Goal: Information Seeking & Learning: Learn about a topic

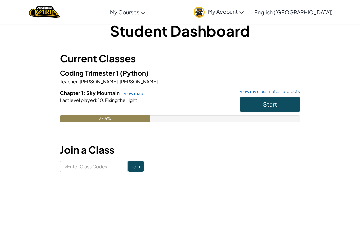
click at [275, 111] on button "Start" at bounding box center [270, 104] width 60 height 15
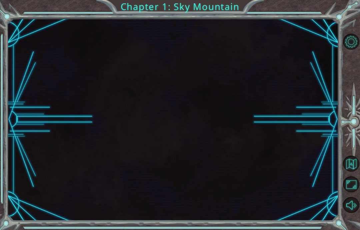
click at [284, 117] on div at bounding box center [172, 119] width 331 height 202
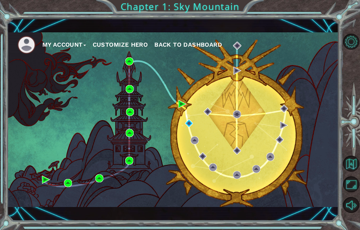
click at [128, 68] on div "My Account Customize Hero Back to Dashboard" at bounding box center [172, 119] width 331 height 175
click at [131, 72] on div "My Account Customize Hero Back to Dashboard" at bounding box center [172, 119] width 331 height 175
click at [131, 70] on div "My Account Customize Hero Back to Dashboard" at bounding box center [172, 119] width 331 height 175
click at [184, 117] on div "My Account Customize Hero Back to Dashboard" at bounding box center [172, 119] width 331 height 175
click at [191, 136] on img at bounding box center [195, 140] width 8 height 8
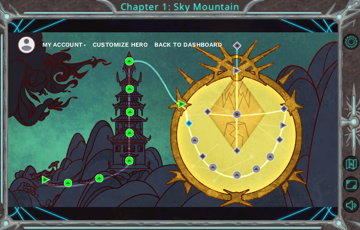
click at [161, 135] on div "My Account Customize Hero Back to Dashboard" at bounding box center [172, 119] width 331 height 175
click at [182, 114] on div "My Account Customize Hero Back to Dashboard" at bounding box center [172, 119] width 331 height 175
click at [180, 117] on div "My Account Customize Hero Back to Dashboard" at bounding box center [172, 119] width 331 height 175
click at [133, 72] on div "My Account Customize Hero Back to Dashboard" at bounding box center [172, 119] width 331 height 175
click at [130, 76] on div "My Account Customize Hero Back to Dashboard" at bounding box center [172, 119] width 331 height 175
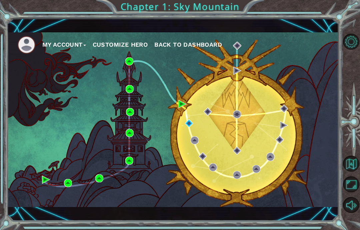
click at [238, 80] on div "My Account Customize Hero Back to Dashboard" at bounding box center [172, 119] width 331 height 175
click at [184, 133] on div "My Account Customize Hero Back to Dashboard" at bounding box center [172, 119] width 331 height 175
click at [185, 131] on div "My Account Customize Hero Back to Dashboard" at bounding box center [172, 119] width 331 height 175
click at [134, 72] on div "My Account Customize Hero Back to Dashboard" at bounding box center [172, 119] width 331 height 175
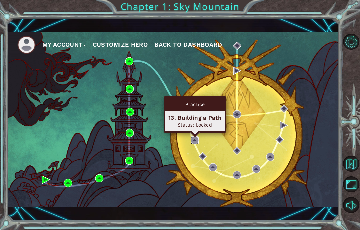
click at [191, 141] on img at bounding box center [195, 140] width 8 height 8
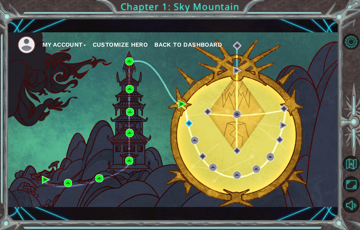
click at [188, 147] on div "My Account Customize Hero Back to Dashboard" at bounding box center [172, 119] width 331 height 175
click at [182, 153] on div "My Account Customize Hero Back to Dashboard" at bounding box center [172, 119] width 331 height 175
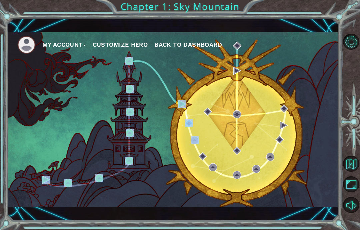
click at [174, 122] on div "My Account Customize Hero Back to Dashboard" at bounding box center [172, 119] width 331 height 175
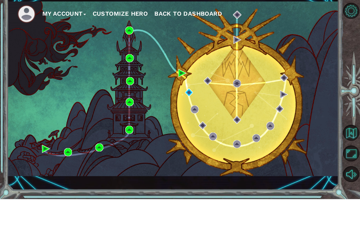
click at [158, 79] on div "My Account Customize Hero Back to Dashboard" at bounding box center [172, 119] width 331 height 175
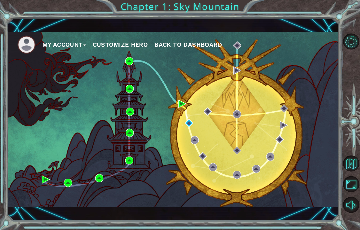
scroll to position [17, 0]
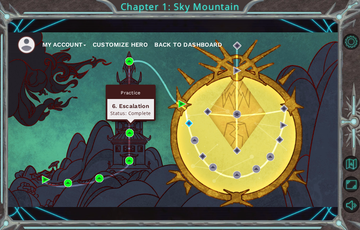
click at [132, 116] on img at bounding box center [130, 112] width 8 height 8
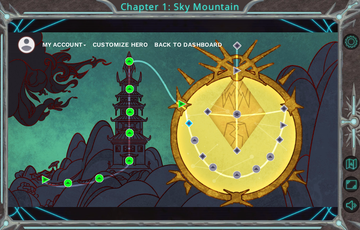
scroll to position [17, 0]
click at [195, 140] on img at bounding box center [195, 140] width 8 height 8
click at [188, 138] on div "My Account Customize Hero Back to Dashboard" at bounding box center [172, 119] width 331 height 175
click at [190, 123] on img at bounding box center [189, 123] width 8 height 8
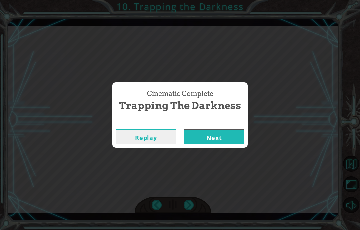
click at [226, 150] on div "Cinematic Complete Trapping the Darkness Replay Next" at bounding box center [180, 115] width 360 height 230
click at [230, 152] on div "Cinematic Complete Trapping the Darkness Replay Next" at bounding box center [180, 115] width 360 height 230
click at [218, 151] on div "Cinematic Complete Trapping the Darkness Replay Next" at bounding box center [180, 115] width 360 height 230
click at [233, 143] on button "Next" at bounding box center [214, 136] width 61 height 15
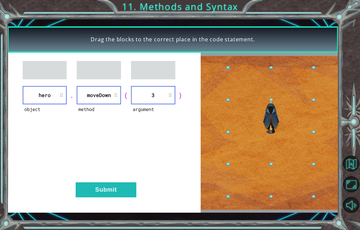
click at [225, 152] on img at bounding box center [270, 133] width 138 height 154
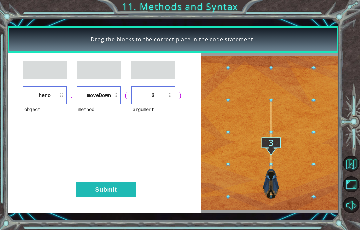
click at [126, 216] on div "Drag the blocks to the correct place in the code statement. object hero . metho…" at bounding box center [172, 119] width 331 height 202
click at [130, 202] on div "object hero . method [GEOGRAPHIC_DATA] ( argument 3 ) Submit" at bounding box center [103, 133] width 193 height 160
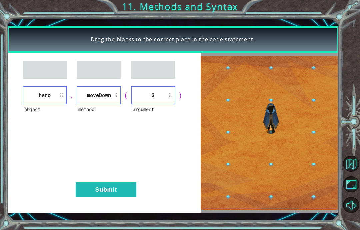
click at [127, 189] on button "Submit" at bounding box center [106, 189] width 61 height 15
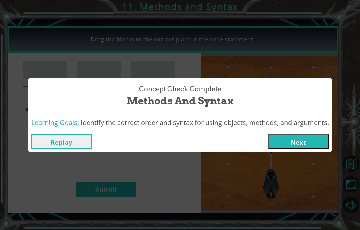
click at [119, 204] on div "Concept Check Complete Methods and Syntax Learning Goals: Identify the correct …" at bounding box center [180, 115] width 360 height 230
click at [289, 148] on button "Next" at bounding box center [298, 141] width 61 height 15
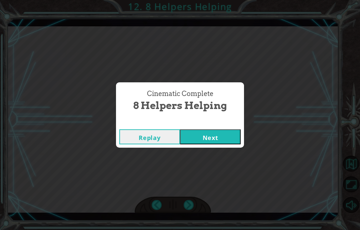
click at [227, 153] on div "Cinematic Complete 8 Helpers Helping Replay Next" at bounding box center [180, 115] width 360 height 230
click at [231, 149] on div "Cinematic Complete 8 Helpers Helping Replay Next" at bounding box center [180, 115] width 360 height 230
click at [226, 148] on div "Cinematic Complete 8 Helpers Helping Replay Next" at bounding box center [180, 115] width 360 height 230
click at [225, 143] on button "Next" at bounding box center [210, 136] width 61 height 15
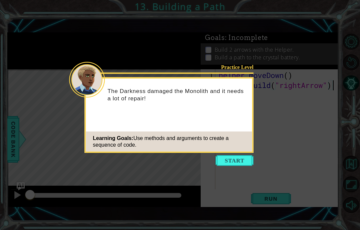
click at [234, 156] on button "Start" at bounding box center [235, 160] width 38 height 11
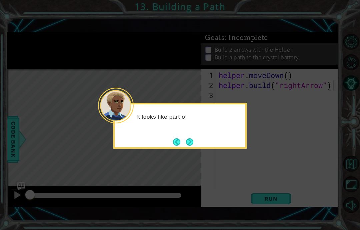
click at [189, 146] on button "Next" at bounding box center [189, 141] width 7 height 7
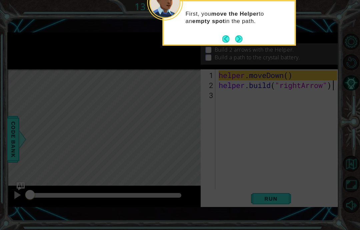
click at [242, 36] on button "Next" at bounding box center [238, 38] width 7 height 7
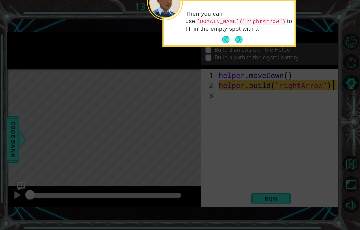
click at [238, 40] on button "Next" at bounding box center [238, 39] width 7 height 7
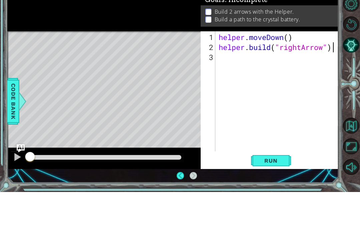
scroll to position [6, 0]
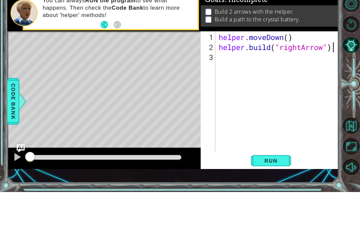
click at [269, 195] on span "Run" at bounding box center [270, 198] width 26 height 7
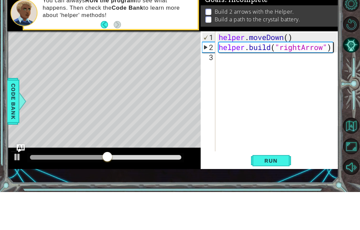
click at [272, 195] on span "Run" at bounding box center [270, 198] width 26 height 7
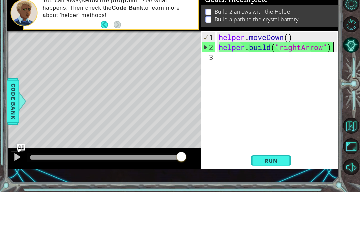
click at [279, 195] on span "Run" at bounding box center [270, 198] width 26 height 7
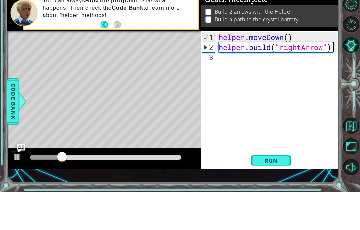
click at [279, 195] on span "Run" at bounding box center [270, 198] width 26 height 7
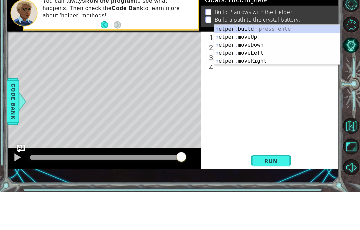
scroll to position [12, 16]
click at [291, 63] on div "h elper . build press enter h elper . moveUp press enter h elper . moveDown pre…" at bounding box center [277, 91] width 126 height 56
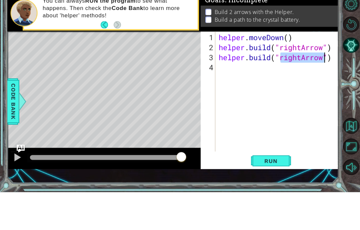
click at [274, 195] on span "Run" at bounding box center [270, 198] width 26 height 7
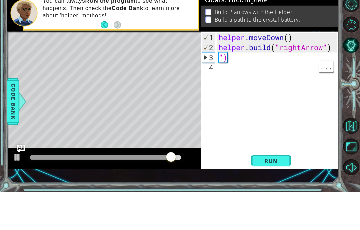
click at [307, 70] on div "helper . moveDown ( ) helper . build ( "rightArrow" ) ")" at bounding box center [278, 140] width 123 height 140
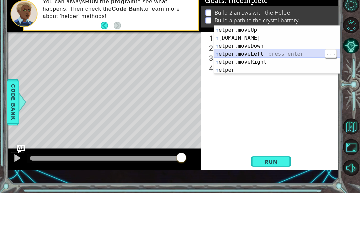
click at [275, 63] on div "h elper.moveUp press enter h [DOMAIN_NAME] press enter h elper.moveDown press e…" at bounding box center [277, 95] width 126 height 64
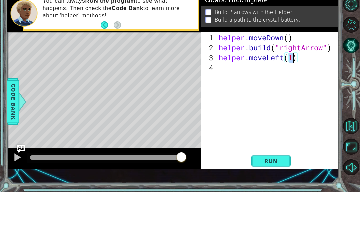
click at [257, 192] on button "Run" at bounding box center [271, 199] width 40 height 14
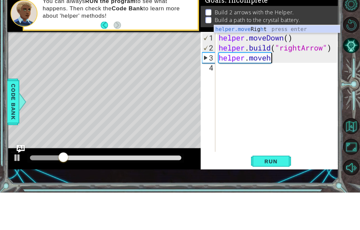
type textarea "abcde fg"
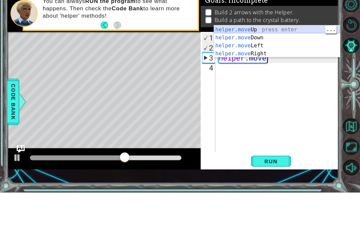
click at [272, 63] on div "helper.move Up press enter helper.move Down press enter helper.move Left press …" at bounding box center [277, 87] width 126 height 48
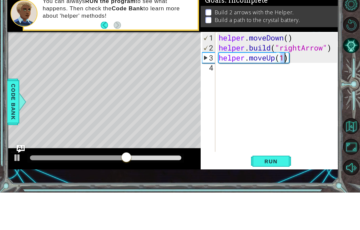
click at [276, 43] on div "Build 2 arrows with the Helper. Build a path to the crystal battery." at bounding box center [270, 53] width 138 height 21
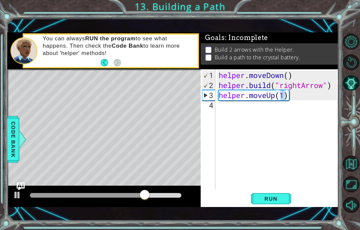
click at [274, 197] on span "Run" at bounding box center [270, 198] width 26 height 7
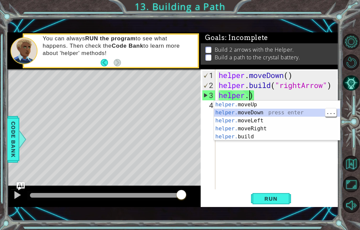
click at [290, 113] on div "helper. moveUp press enter helper. moveDown press enter helper. moveLeft press …" at bounding box center [277, 129] width 126 height 56
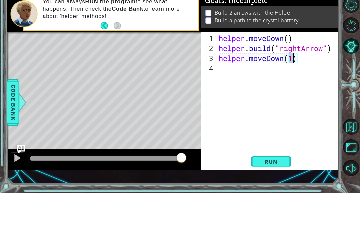
click at [268, 195] on span "Run" at bounding box center [270, 198] width 26 height 7
